Goal: Task Accomplishment & Management: Manage account settings

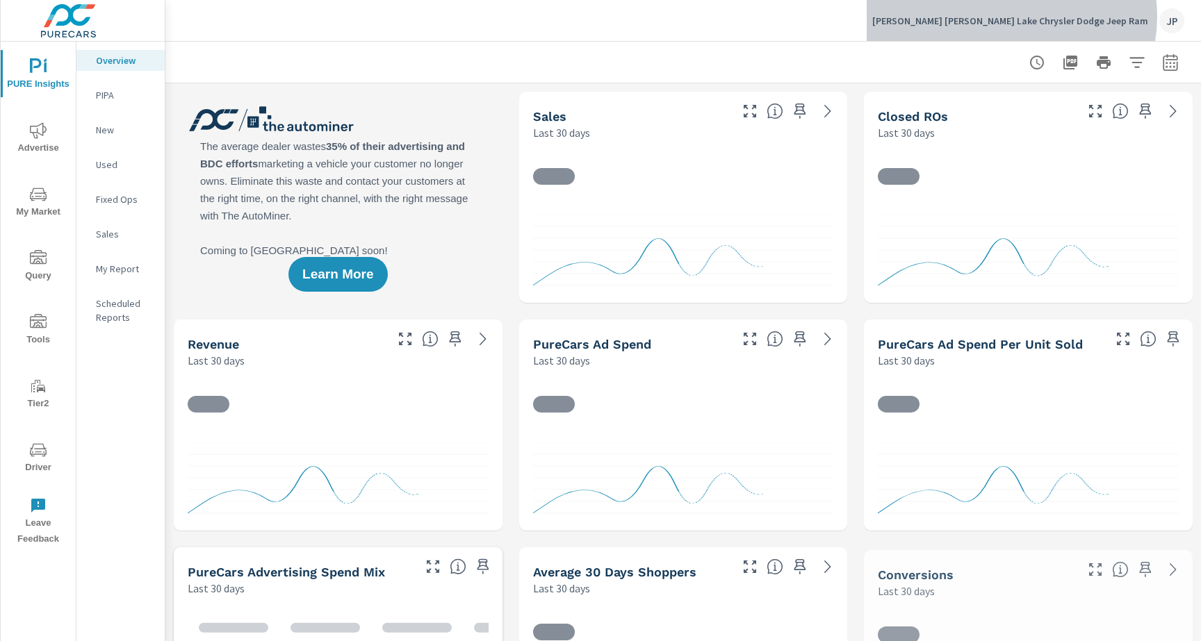
click at [1087, 17] on p "Bud Clary Moses Lake Chrysler Dodge Jeep Ram" at bounding box center [1010, 21] width 276 height 13
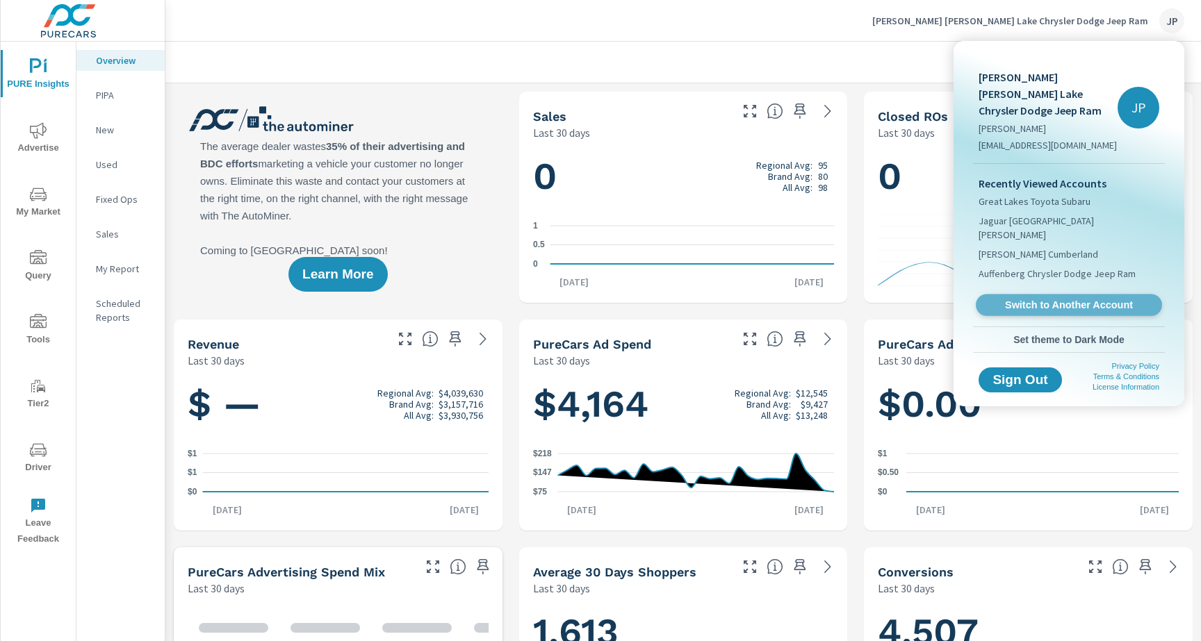
click at [1008, 295] on link "Switch to Another Account" at bounding box center [1068, 306] width 186 height 22
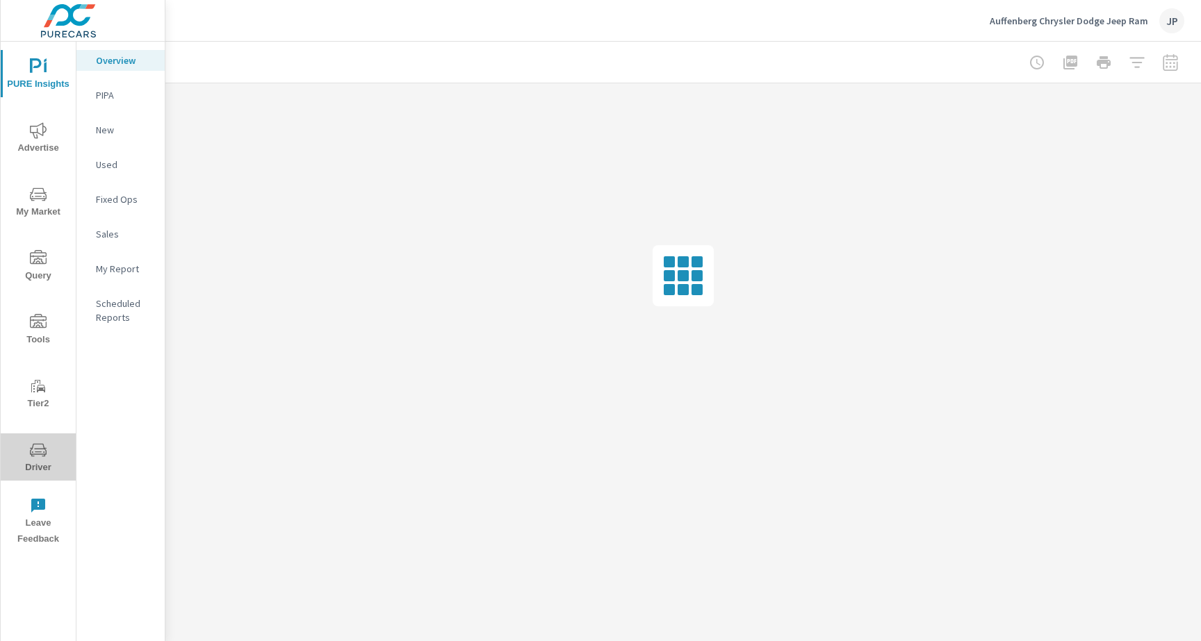
click at [43, 452] on icon "nav menu" at bounding box center [43, 452] width 1 height 1
